Goal: Navigation & Orientation: Go to known website

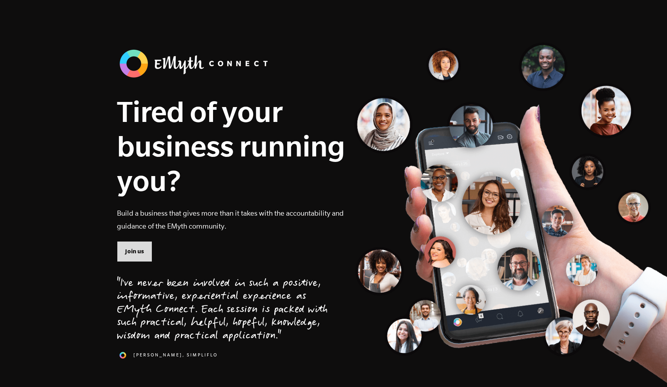
click at [129, 248] on span "Join us" at bounding box center [134, 251] width 19 height 9
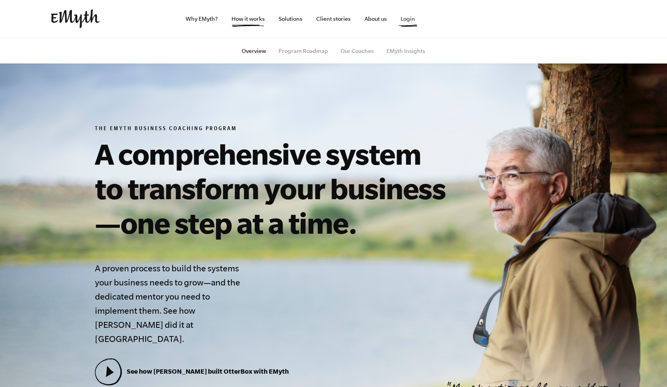
click at [404, 20] on link "Login" at bounding box center [407, 19] width 27 height 38
